Goal: Information Seeking & Learning: Find specific fact

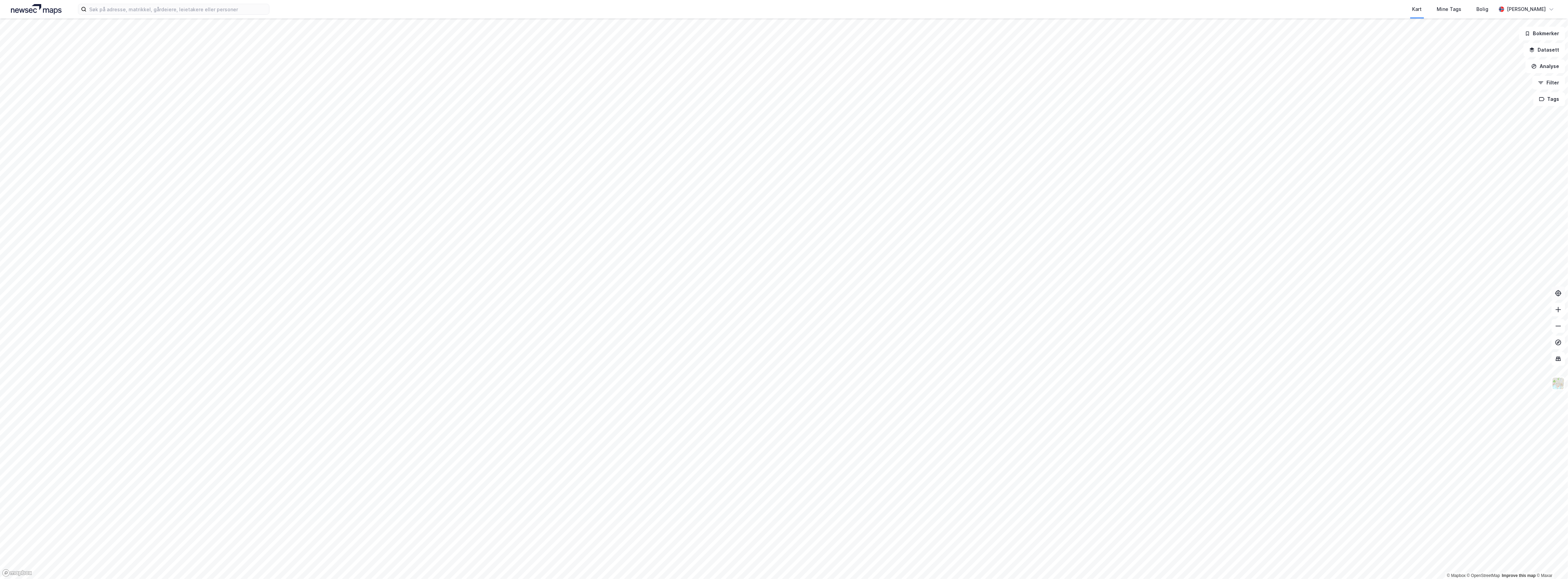
click at [1555, 294] on icon at bounding box center [1558, 293] width 7 height 7
click at [1522, 12] on div "[PERSON_NAME]" at bounding box center [1527, 9] width 39 height 8
click at [938, 7] on div "Kart Mine Tags Bolig" at bounding box center [899, 9] width 1194 height 18
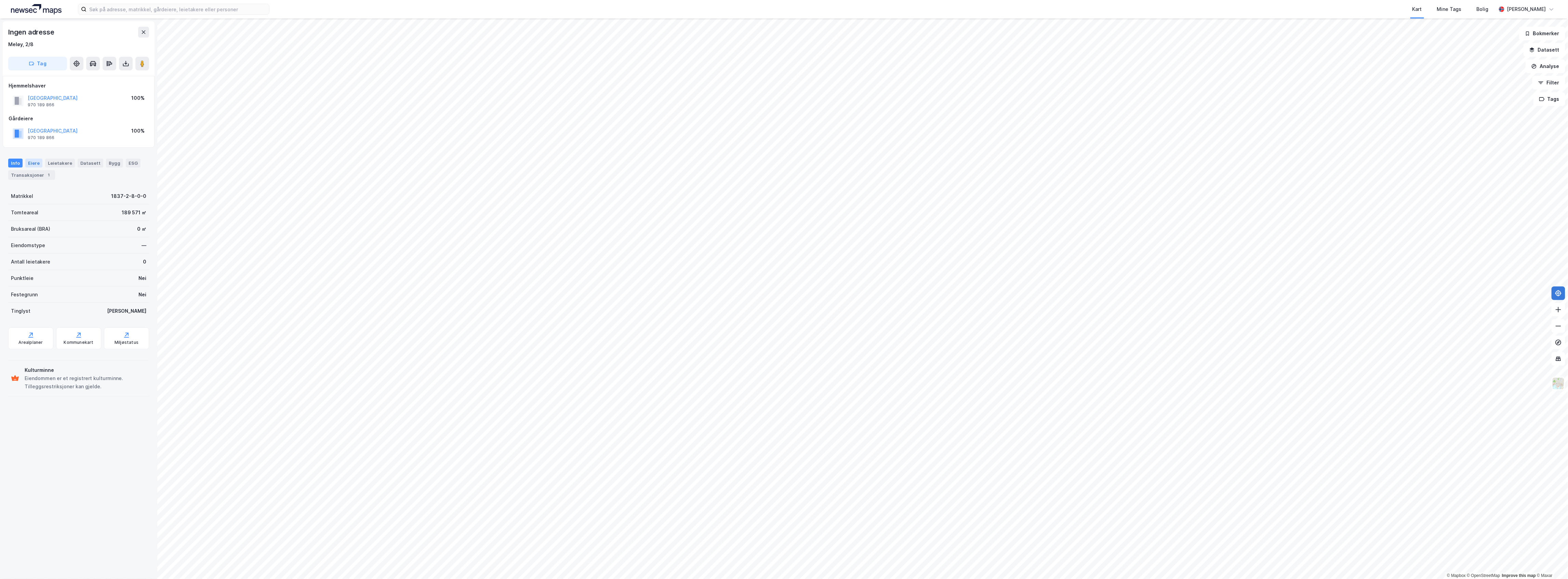
click at [30, 165] on div "Eiere" at bounding box center [34, 163] width 17 height 9
click at [77, 232] on link "[GEOGRAPHIC_DATA]" at bounding box center [79, 233] width 50 height 6
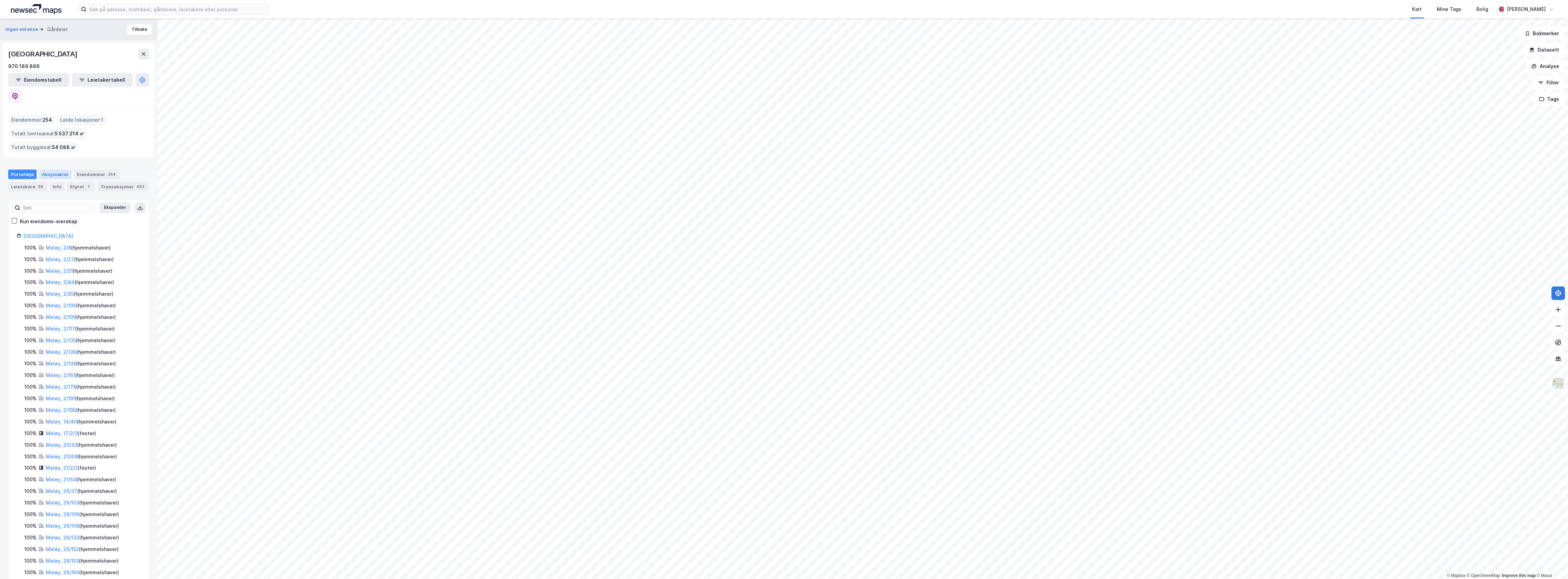
click at [56, 170] on div "Aksjonærer" at bounding box center [55, 175] width 32 height 10
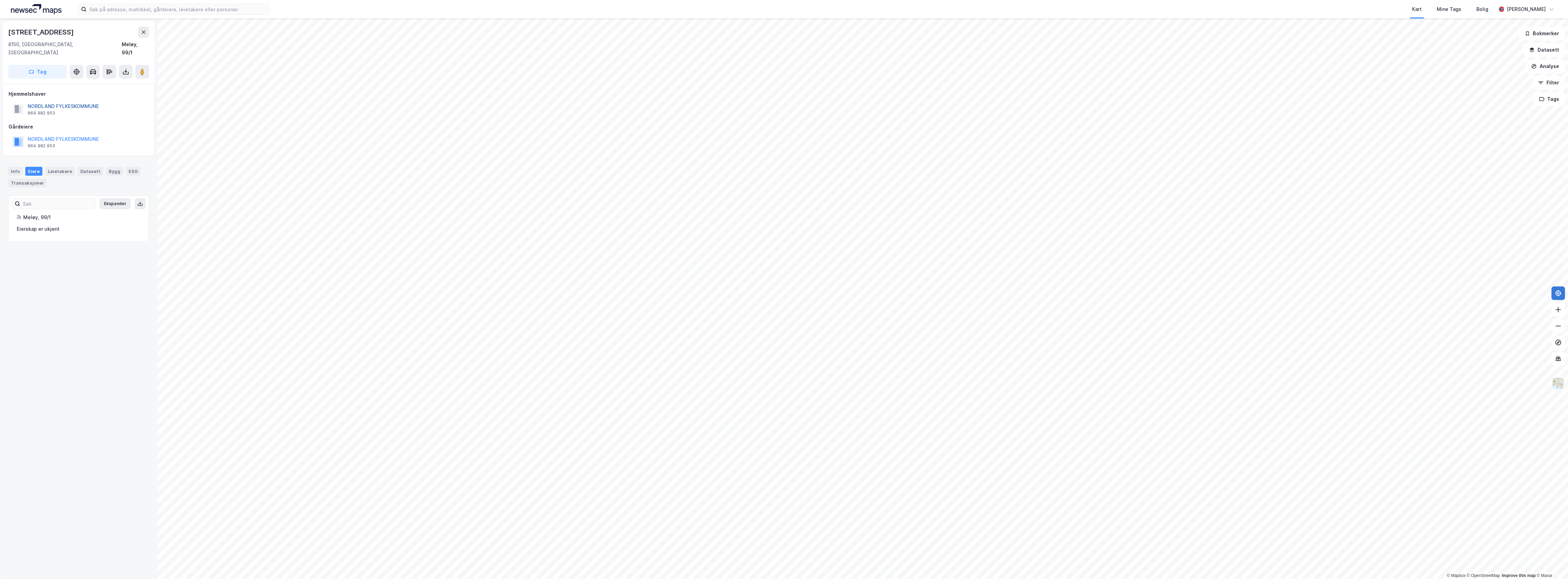
click at [0, 0] on button "NORDLAND FYLKESKOMMUNE" at bounding box center [0, 0] width 0 height 0
